Goal: Information Seeking & Learning: Learn about a topic

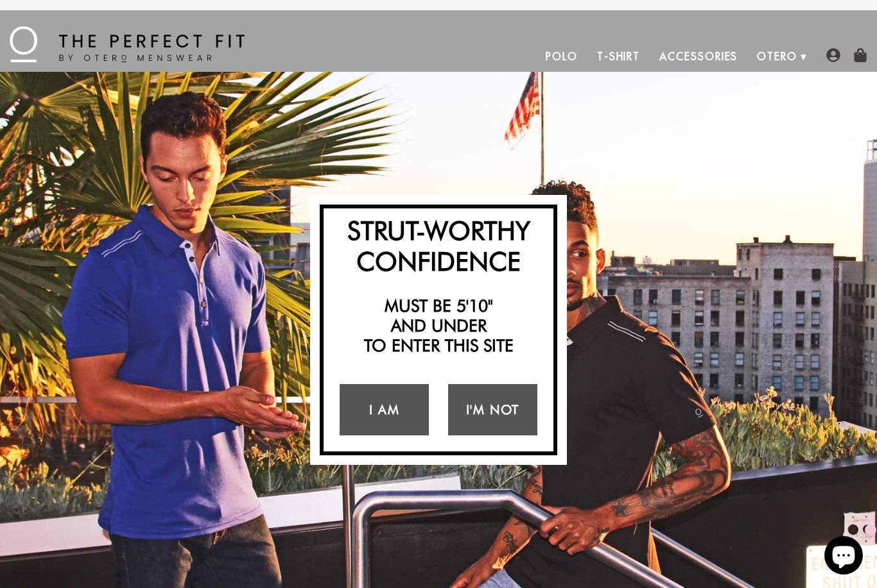
click at [370, 405] on link "I Am" at bounding box center [383, 409] width 89 height 51
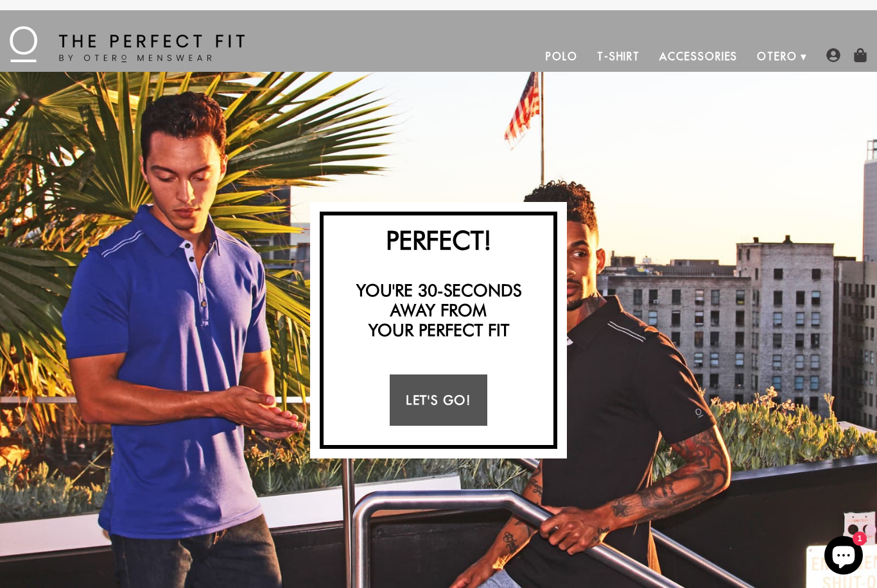
click at [450, 415] on link "Let's Go!" at bounding box center [438, 400] width 97 height 51
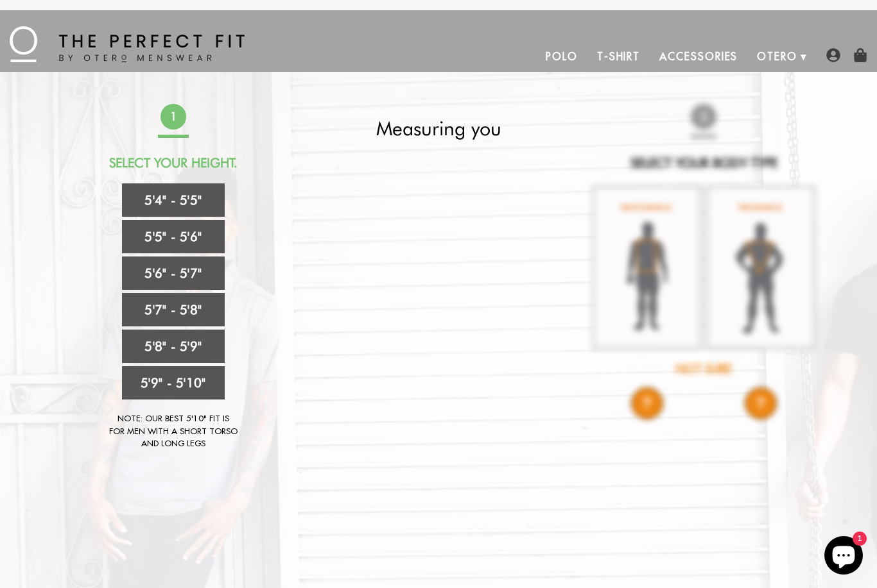
click at [201, 205] on link "5'4" - 5'5"" at bounding box center [173, 200] width 103 height 33
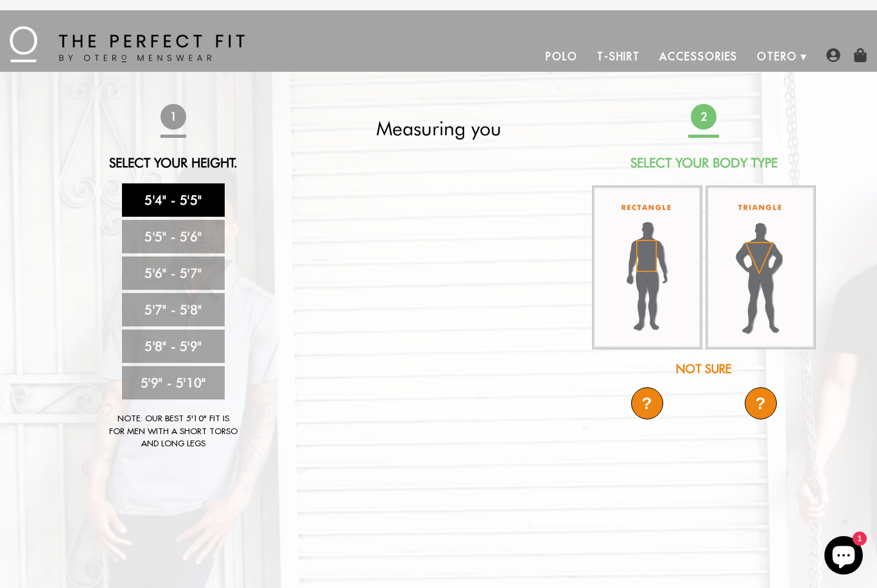
click at [653, 269] on img at bounding box center [647, 267] width 110 height 164
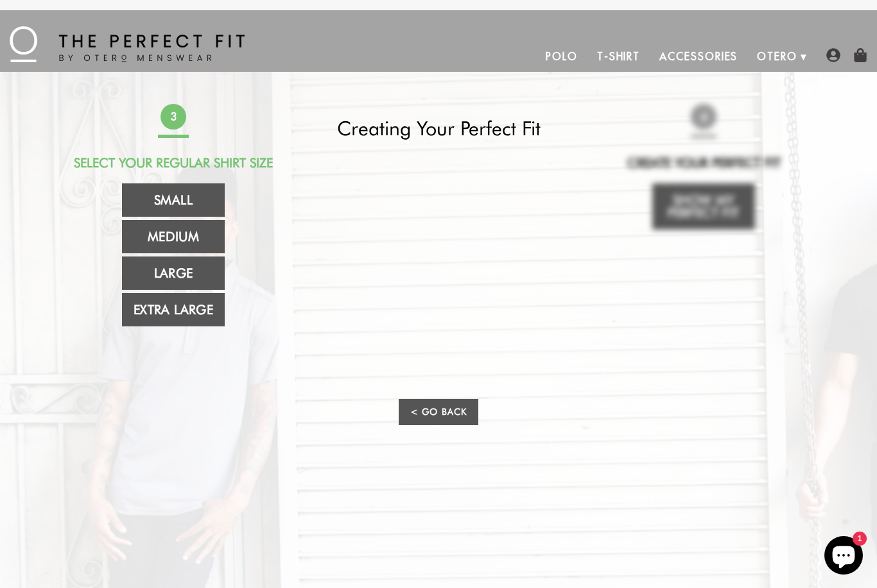
click at [205, 208] on link "Small" at bounding box center [173, 200] width 103 height 33
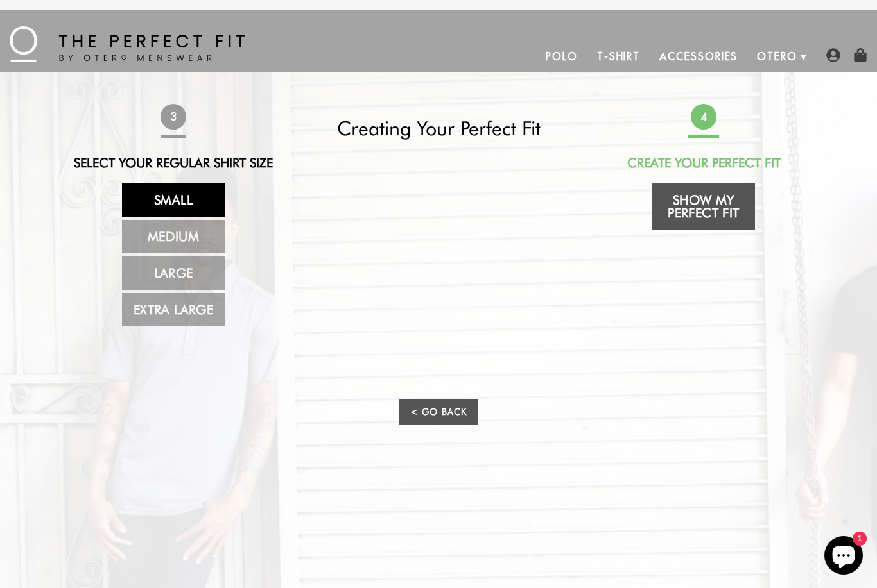
click at [693, 204] on link "Show My Perfect Fit" at bounding box center [703, 207] width 103 height 46
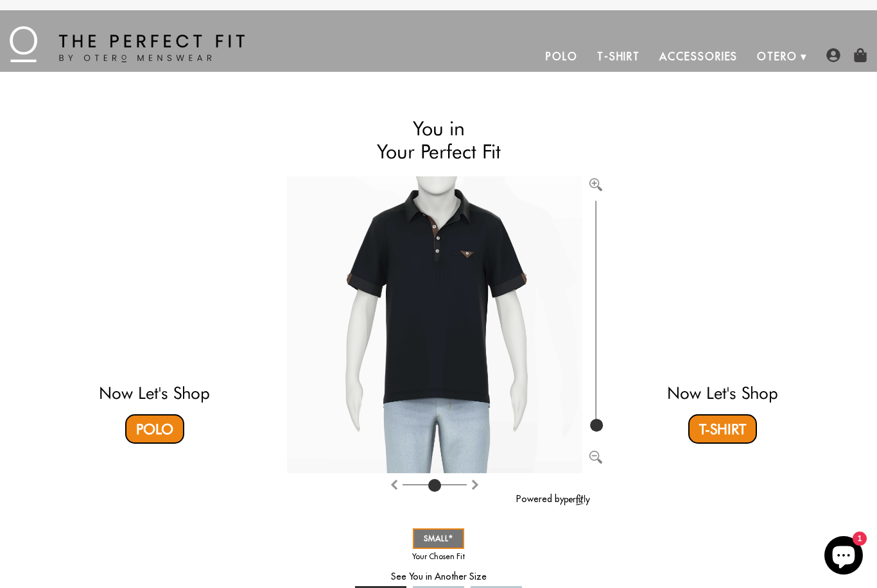
click at [734, 330] on video at bounding box center [722, 276] width 382 height 191
